Goal: Task Accomplishment & Management: Manage account settings

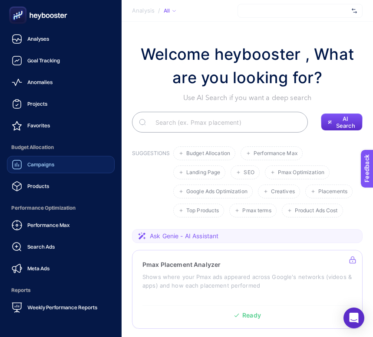
scroll to position [83, 0]
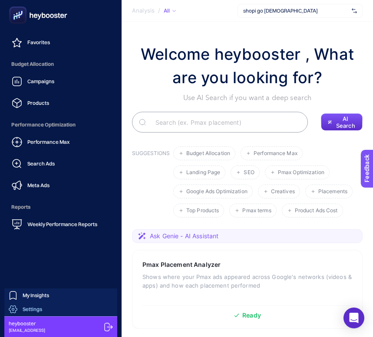
click at [39, 305] on div "Settings" at bounding box center [25, 309] width 33 height 9
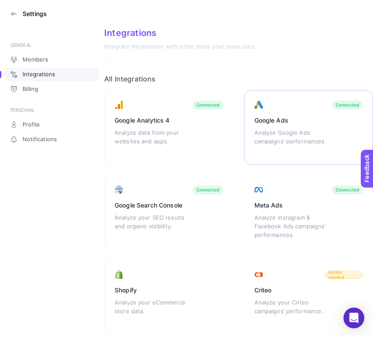
drag, startPoint x: 286, startPoint y: 289, endPoint x: 298, endPoint y: 119, distance: 170.9
click at [298, 119] on div "Google Ads" at bounding box center [308, 120] width 108 height 9
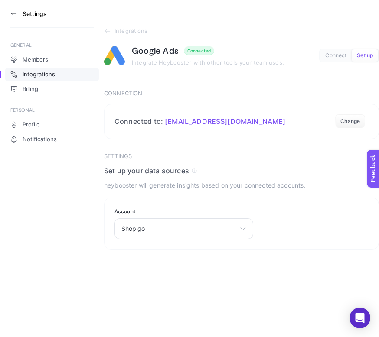
click at [11, 15] on icon at bounding box center [13, 13] width 7 height 7
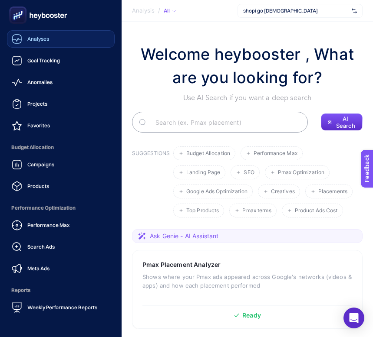
drag, startPoint x: 298, startPoint y: 119, endPoint x: 48, endPoint y: 43, distance: 261.7
click at [48, 43] on div "Analyses" at bounding box center [30, 39] width 37 height 10
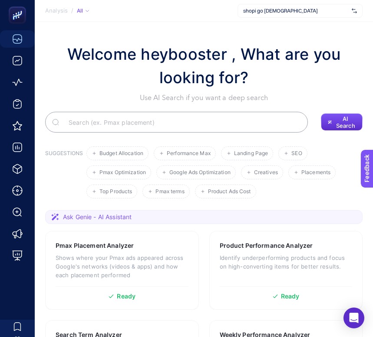
click at [282, 12] on span "shopi go [DEMOGRAPHIC_DATA]" at bounding box center [295, 10] width 105 height 7
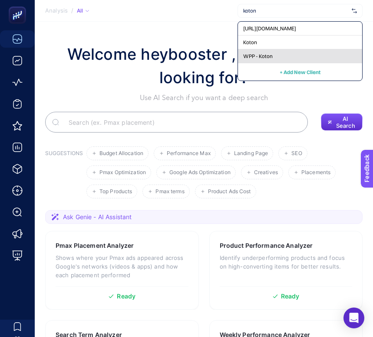
type input "koton"
click at [251, 54] on span "WPP - Koton" at bounding box center [257, 56] width 29 height 7
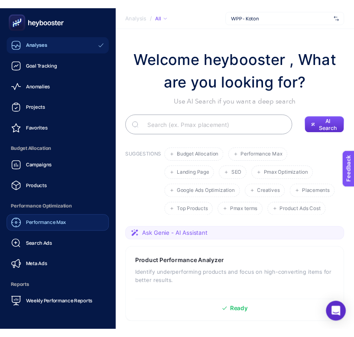
scroll to position [83, 0]
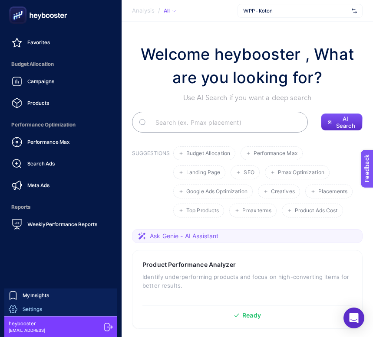
click at [33, 307] on span "Settings" at bounding box center [33, 309] width 20 height 7
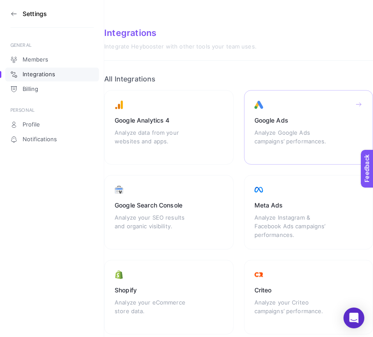
click at [299, 125] on div "Google Ads Analyze Google Ads campaigns’ performances." at bounding box center [308, 127] width 129 height 75
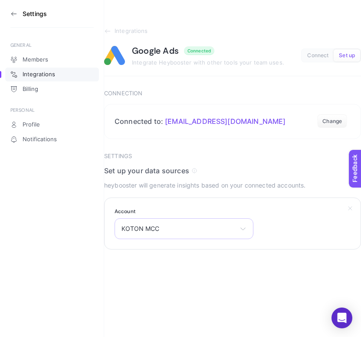
click at [221, 232] on span "KOTON MCC" at bounding box center [178, 229] width 115 height 7
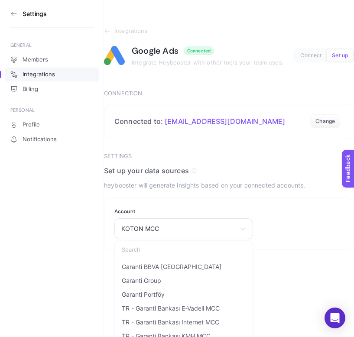
click at [195, 193] on section "Settings Set up your data sources heybooster will generate insights based on yo…" at bounding box center [229, 201] width 250 height 97
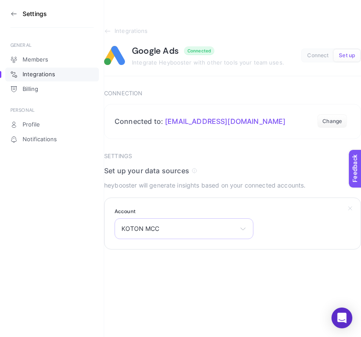
click at [205, 228] on span "KOTON MCC" at bounding box center [178, 229] width 115 height 7
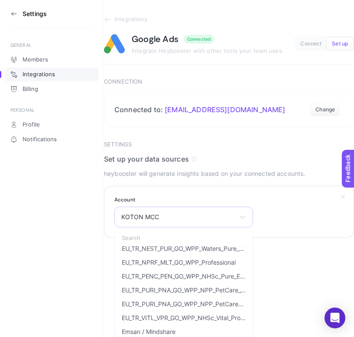
scroll to position [591, 0]
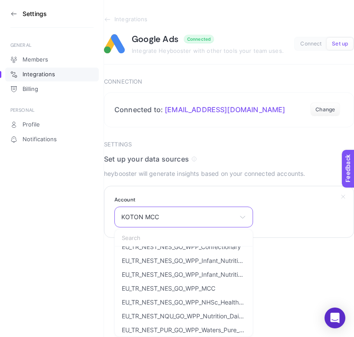
click at [147, 236] on input "text" at bounding box center [184, 237] width 138 height 17
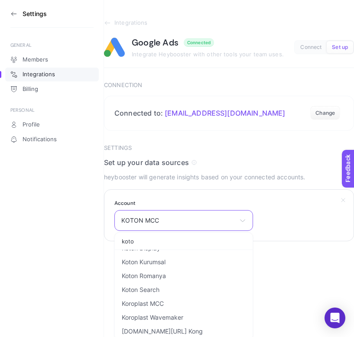
scroll to position [0, 0]
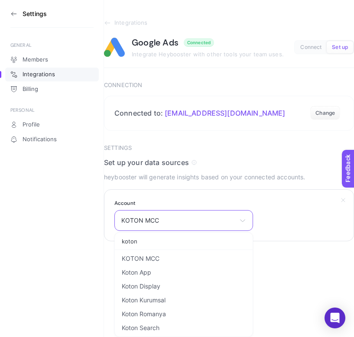
type input "koton"
click at [10, 14] on icon at bounding box center [13, 13] width 7 height 7
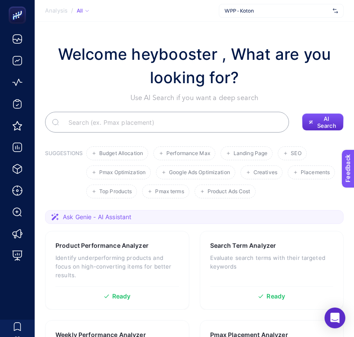
click at [265, 10] on span "WPP - Koton" at bounding box center [277, 10] width 105 height 7
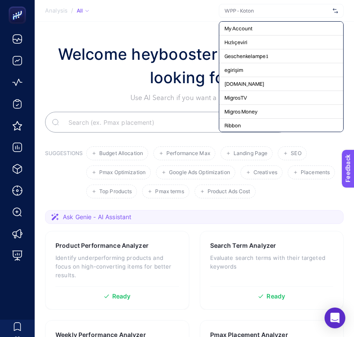
click at [254, 13] on input "text" at bounding box center [277, 10] width 105 height 7
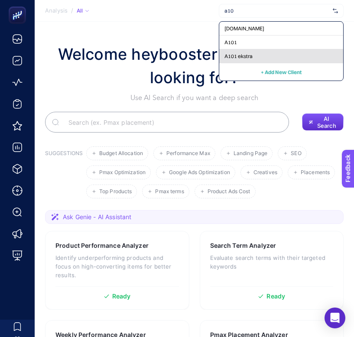
type input "a10"
click at [258, 51] on div "A101 ekstra" at bounding box center [281, 56] width 124 height 14
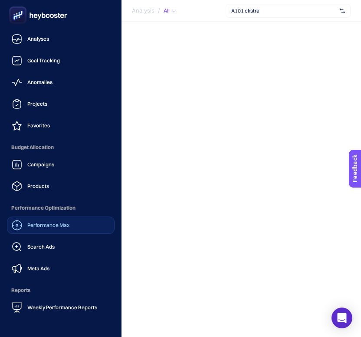
scroll to position [83, 0]
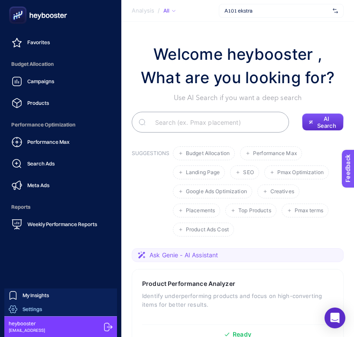
click at [33, 308] on span "Settings" at bounding box center [33, 309] width 20 height 7
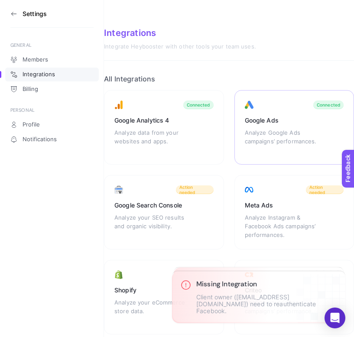
click at [284, 118] on div "Google Ads" at bounding box center [294, 120] width 99 height 9
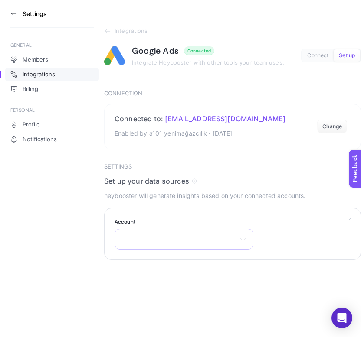
click at [221, 240] on div "There are no matching options available." at bounding box center [184, 239] width 139 height 21
click at [210, 193] on p "heybooster will generate insights based on your connected accounts." at bounding box center [232, 196] width 257 height 10
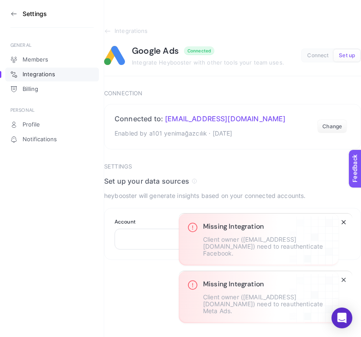
click at [345, 226] on icon "Close" at bounding box center [343, 222] width 7 height 7
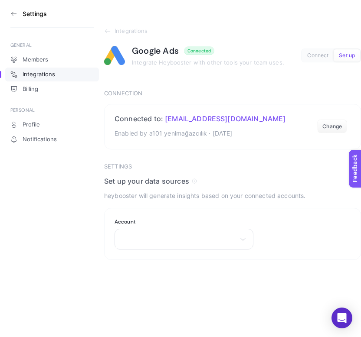
click at [343, 163] on article "Integrations Google Ads Connected Integrate Heybooster with other tools your te…" at bounding box center [232, 144] width 257 height 233
click at [236, 239] on div "There are no matching options available." at bounding box center [184, 239] width 139 height 21
click at [196, 301] on span "There are no matching options available." at bounding box center [183, 300] width 69 height 14
click at [187, 186] on div "Set up your data sources heybooster will generate insights based on your connec…" at bounding box center [232, 189] width 257 height 24
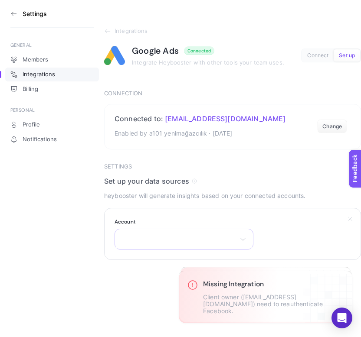
click at [177, 237] on div "There are no matching options available." at bounding box center [184, 239] width 139 height 21
click at [184, 237] on div "There are no matching options available." at bounding box center [184, 239] width 139 height 21
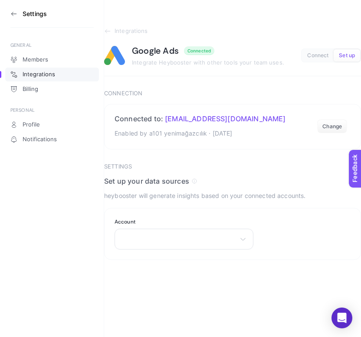
click at [14, 13] on icon at bounding box center [13, 13] width 7 height 7
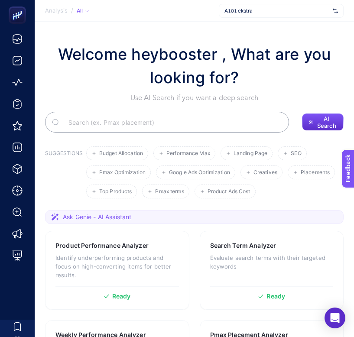
click at [298, 10] on span "A101 ekstra" at bounding box center [277, 10] width 105 height 7
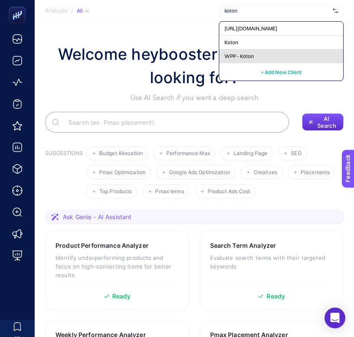
type input "koton"
click at [269, 54] on div "WPP - Koton" at bounding box center [281, 56] width 124 height 14
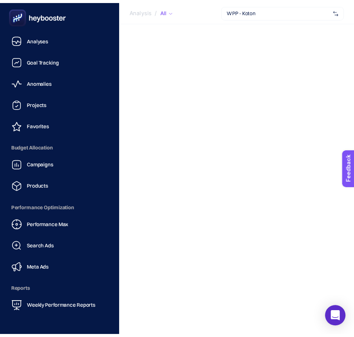
scroll to position [83, 0]
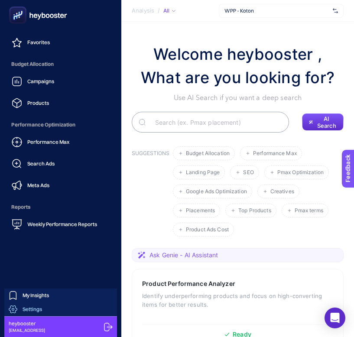
click at [43, 310] on link "Settings" at bounding box center [60, 310] width 113 height 14
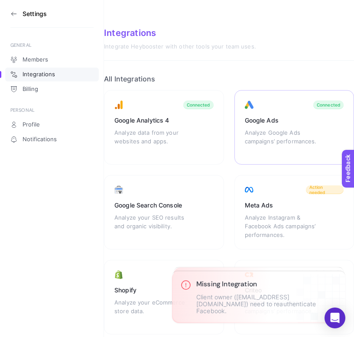
click at [271, 124] on div "Google Ads" at bounding box center [294, 120] width 99 height 9
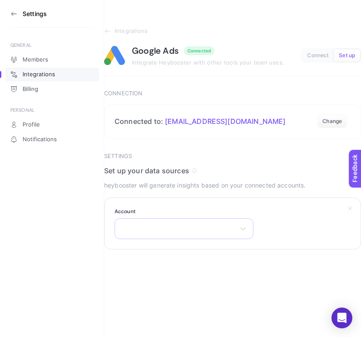
click at [222, 224] on div "Garanti BBVA Kripto Garanti Portföy TR - Garanti Bankası Kazançlı Sağlık App En…" at bounding box center [184, 229] width 139 height 21
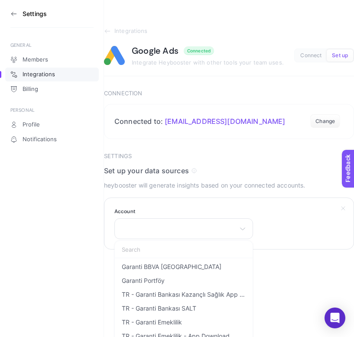
click at [310, 225] on section "Account Garanti BBVA Kripto Garanti Portföy TR - Garanti Bankası Kazançlı Sağlı…" at bounding box center [229, 224] width 250 height 52
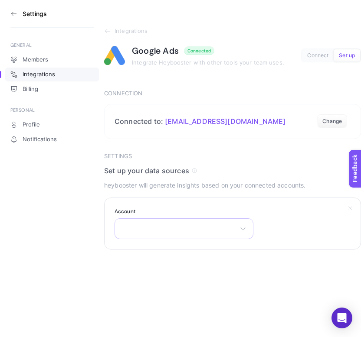
click at [227, 237] on div "Garanti BBVA Kripto Garanti Portföy TR - Garanti Bankası Kazançlı Sağlık App En…" at bounding box center [184, 229] width 139 height 21
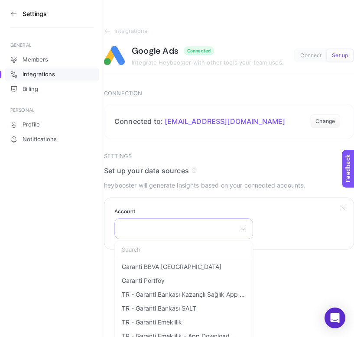
click at [192, 224] on div "Garanti BBVA Kripto Garanti Portföy TR - Garanti Bankası Kazançlı Sağlık App En…" at bounding box center [184, 229] width 139 height 21
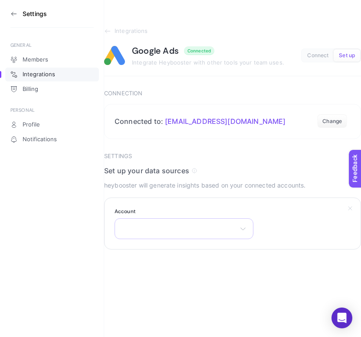
click at [190, 225] on div "Garanti BBVA Kripto Garanti Portföy TR - Garanti Bankası Kazançlı Sağlık App En…" at bounding box center [184, 229] width 139 height 21
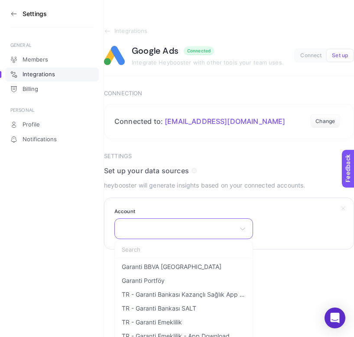
click at [169, 249] on input "text" at bounding box center [184, 249] width 138 height 17
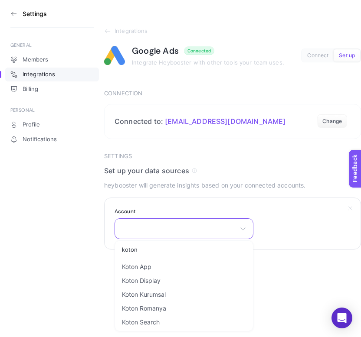
type input "koton"
click at [308, 234] on section "Account koton Koton App Koton Display Koton Kurumsal Koton Romanya Koton Search" at bounding box center [232, 224] width 257 height 52
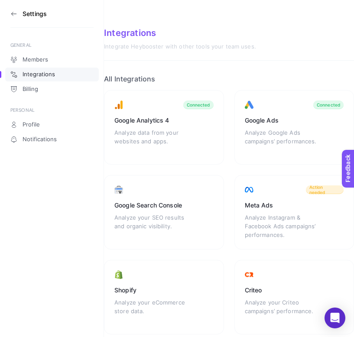
click at [11, 13] on icon at bounding box center [12, 13] width 2 height 3
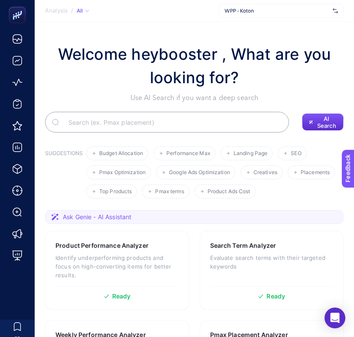
click at [288, 11] on span "WPP - Koton" at bounding box center [277, 10] width 105 height 7
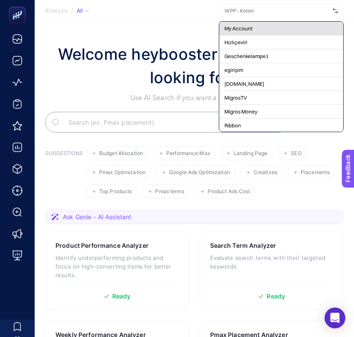
click at [266, 26] on div "My Account" at bounding box center [281, 29] width 124 height 14
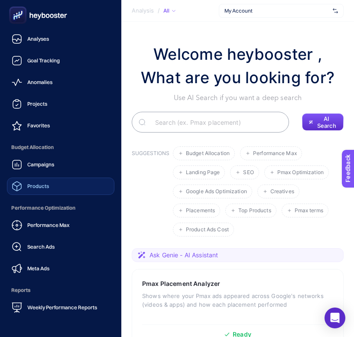
scroll to position [83, 0]
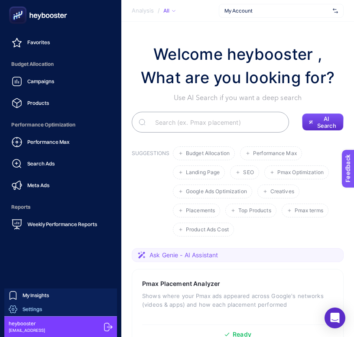
click at [41, 306] on span "Settings" at bounding box center [33, 309] width 20 height 7
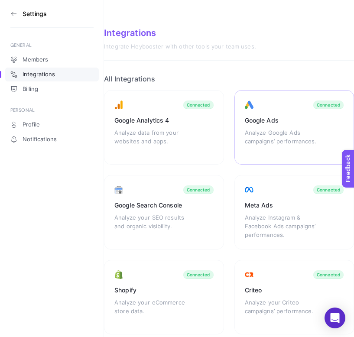
click at [271, 114] on div "Google Ads Analyze Google Ads campaigns’ performances. Connected" at bounding box center [295, 127] width 120 height 75
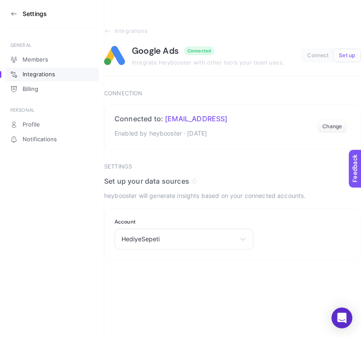
click at [11, 14] on icon at bounding box center [13, 13] width 7 height 7
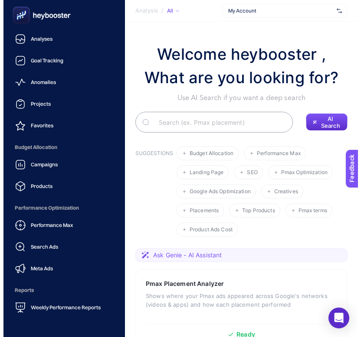
scroll to position [83, 0]
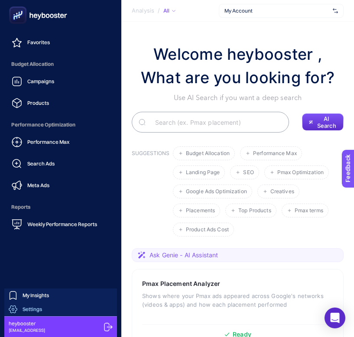
click at [36, 308] on span "Settings" at bounding box center [33, 309] width 20 height 7
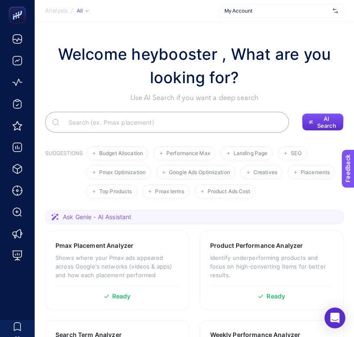
click at [294, 10] on span "My Account" at bounding box center [277, 10] width 105 height 7
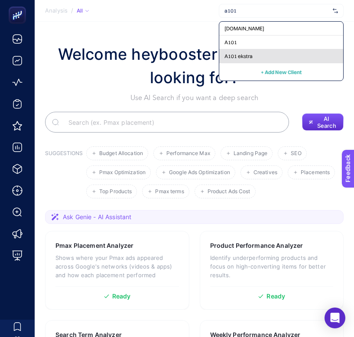
type input "a101"
click at [254, 56] on div "A101 ekstra" at bounding box center [281, 56] width 124 height 14
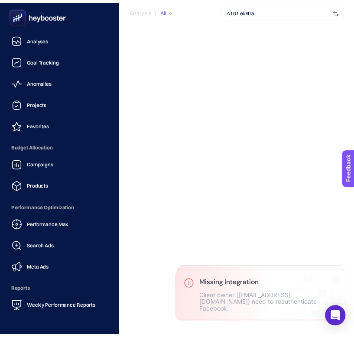
scroll to position [83, 0]
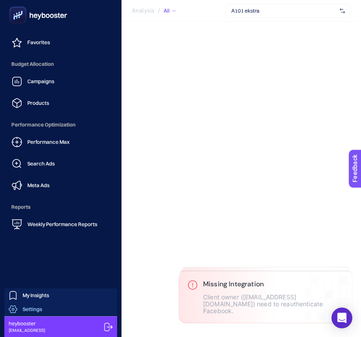
click at [31, 309] on span "Settings" at bounding box center [33, 309] width 20 height 7
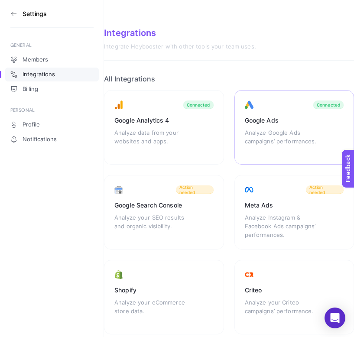
click at [259, 117] on div "Google Ads" at bounding box center [294, 120] width 99 height 9
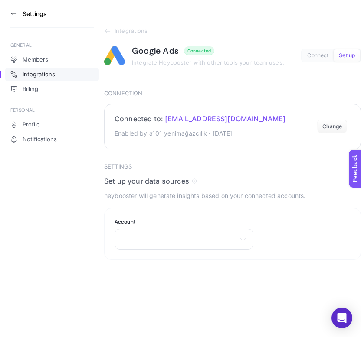
click at [192, 119] on span "[EMAIL_ADDRESS][DOMAIN_NAME]" at bounding box center [225, 119] width 121 height 9
copy div "[EMAIL_ADDRESS][DOMAIN_NAME]"
click at [68, 260] on aside "Settings GENERAL Members Integrations Billing PERSONAL Profile Notifications" at bounding box center [52, 168] width 104 height 337
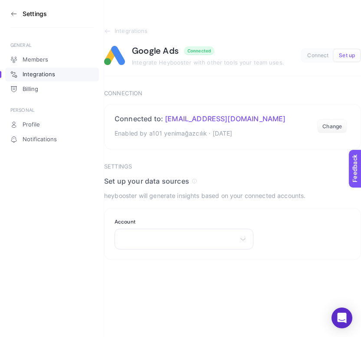
click at [13, 12] on icon at bounding box center [13, 13] width 7 height 7
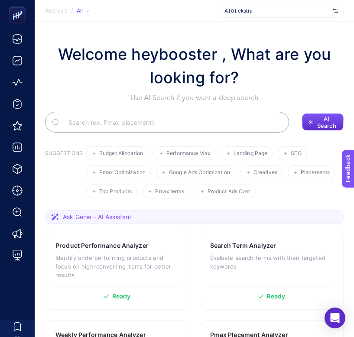
click at [154, 124] on input "Search" at bounding box center [172, 122] width 221 height 24
type input "Google Ads"
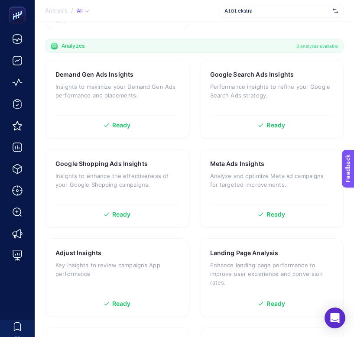
scroll to position [279, 0]
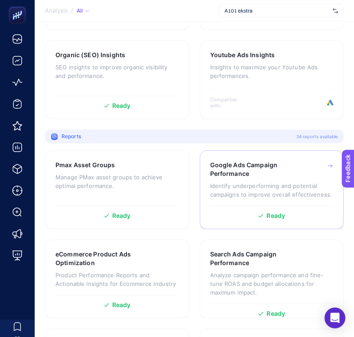
click at [249, 179] on div "Google Ads Campaign Performance Identify underperforming and potential campaign…" at bounding box center [272, 183] width 124 height 45
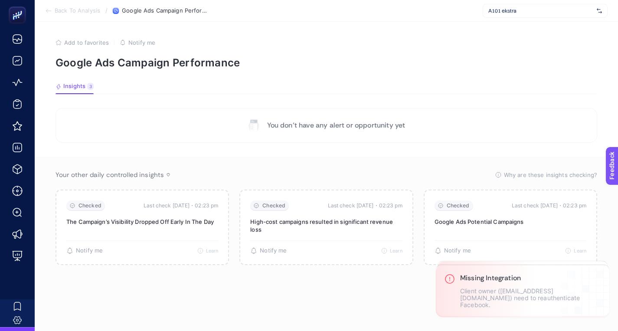
click at [360, 97] on article "Add to favorites false Notify me Google Ads Campaign Performance Insights 3 We …" at bounding box center [326, 176] width 583 height 309
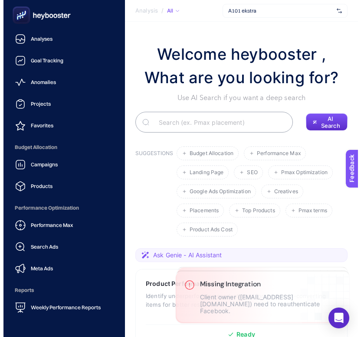
scroll to position [83, 0]
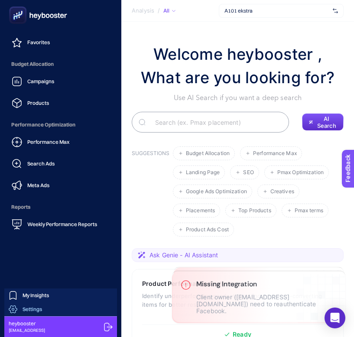
click at [33, 312] on span "Settings" at bounding box center [33, 309] width 20 height 7
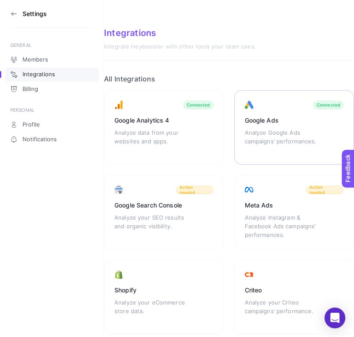
click at [283, 131] on div "Analyze Google Ads campaigns’ performances." at bounding box center [283, 141] width 76 height 26
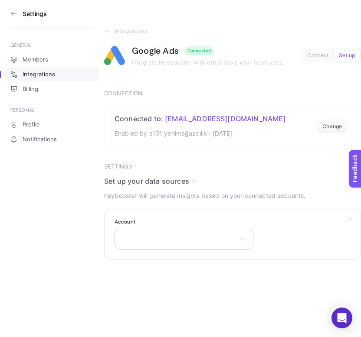
click at [170, 241] on div "There are no matching options available." at bounding box center [184, 239] width 139 height 21
click at [187, 224] on label "Account" at bounding box center [184, 222] width 139 height 7
click at [336, 223] on section "Account There are no matching options available." at bounding box center [232, 234] width 257 height 52
